Goal: Ask a question

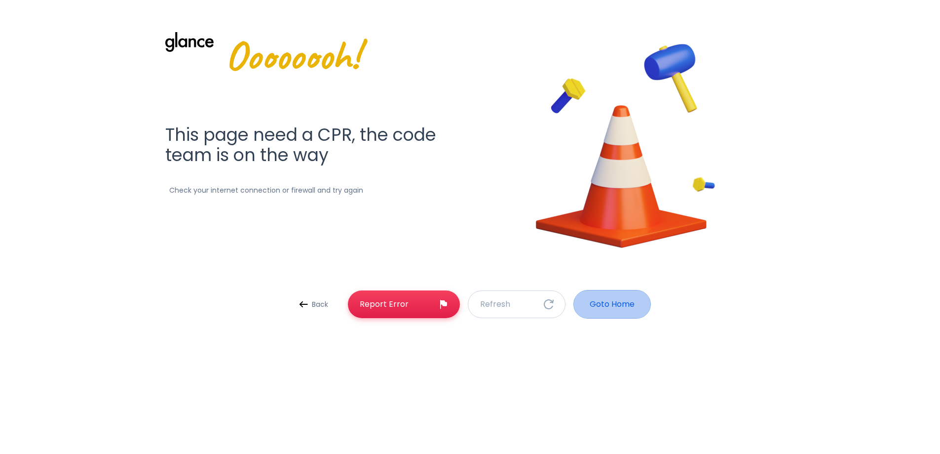
click at [621, 309] on p "Goto Home" at bounding box center [612, 304] width 45 height 12
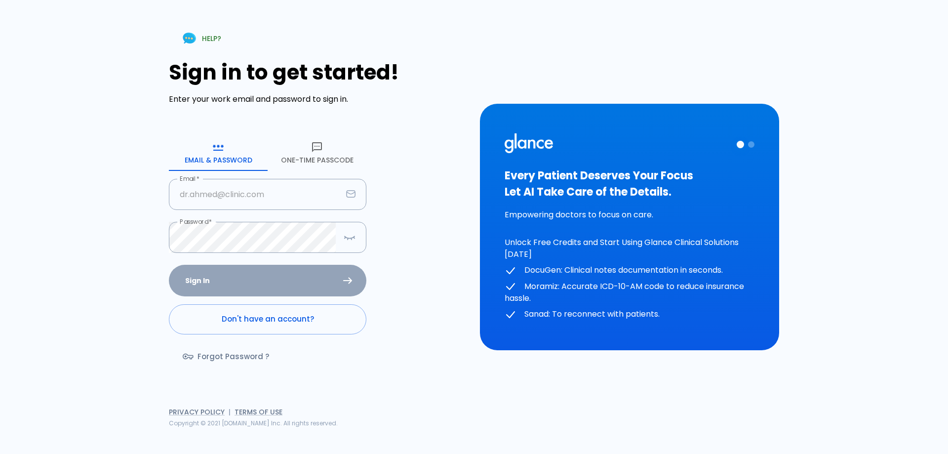
type input "dr.humang@gmail.com"
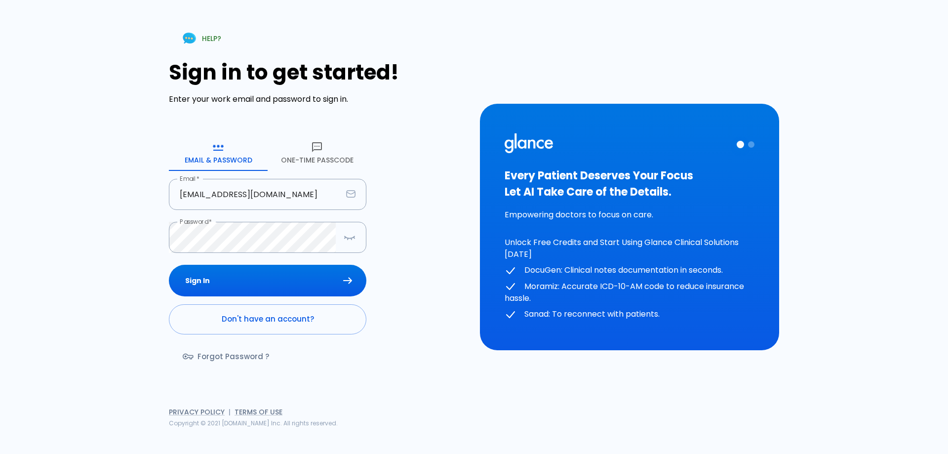
click at [268, 277] on div "Sign In Don't have an account? Forgot Password ?" at bounding box center [267, 322] width 197 height 114
click at [347, 245] on button "button" at bounding box center [350, 237] width 20 height 20
click at [347, 245] on button "button" at bounding box center [349, 237] width 20 height 20
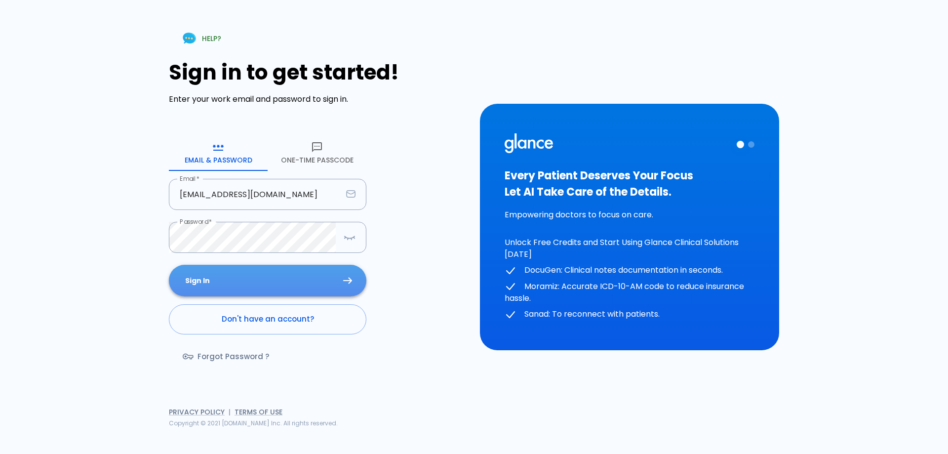
click at [236, 280] on button "Sign In" at bounding box center [267, 281] width 197 height 32
